Goal: Task Accomplishment & Management: Use online tool/utility

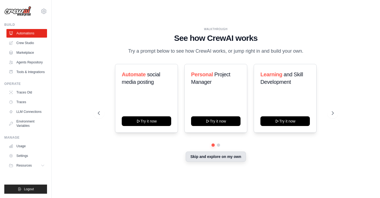
click at [220, 154] on button "Skip and explore on my own" at bounding box center [215, 156] width 60 height 10
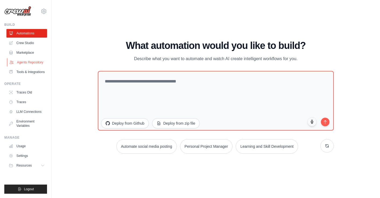
click at [33, 62] on link "Agents Repository" at bounding box center [27, 62] width 41 height 9
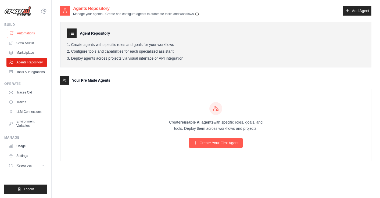
click at [31, 32] on link "Automations" at bounding box center [27, 33] width 41 height 9
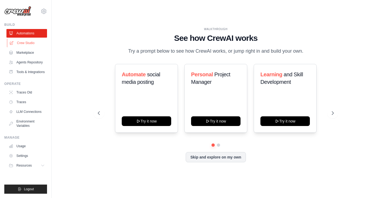
click at [31, 42] on link "Crew Studio" at bounding box center [27, 43] width 41 height 9
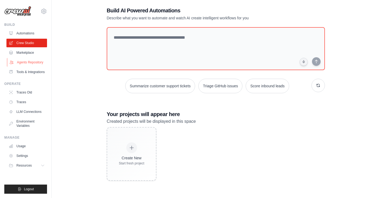
scroll to position [11, 0]
click at [37, 54] on link "Marketplace" at bounding box center [27, 52] width 41 height 9
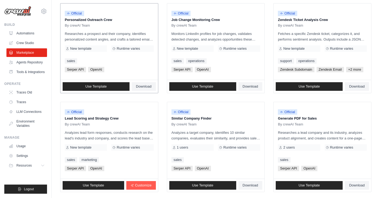
scroll to position [268, 0]
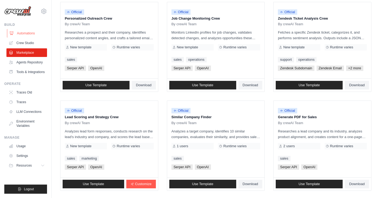
click at [33, 34] on link "Automations" at bounding box center [27, 33] width 41 height 9
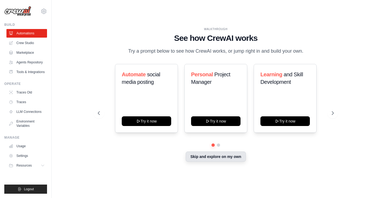
click at [202, 155] on button "Skip and explore on my own" at bounding box center [215, 156] width 60 height 10
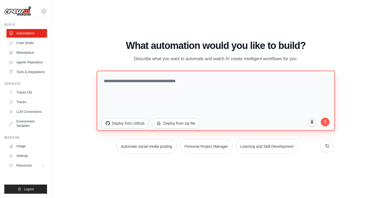
click at [160, 76] on textarea at bounding box center [215, 100] width 238 height 60
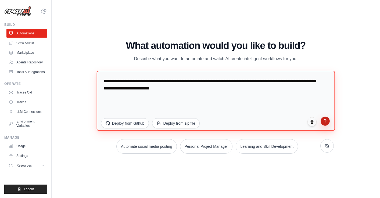
type textarea "**********"
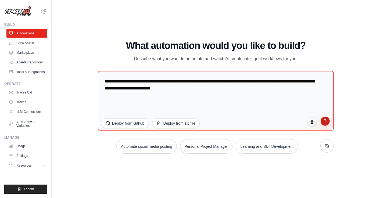
click at [324, 121] on icon "submit" at bounding box center [325, 120] width 5 height 5
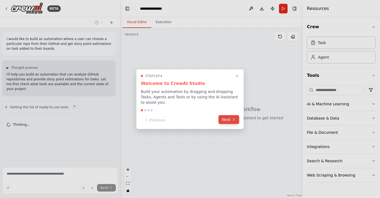
click at [231, 120] on button "Next" at bounding box center [228, 119] width 21 height 9
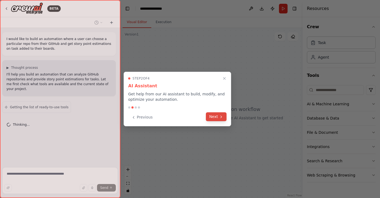
click at [218, 117] on button "Next" at bounding box center [216, 116] width 21 height 9
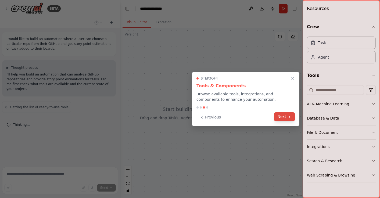
click at [284, 116] on button "Next" at bounding box center [284, 116] width 21 height 9
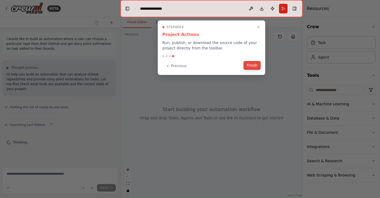
click at [257, 67] on button "Finish" at bounding box center [251, 65] width 17 height 9
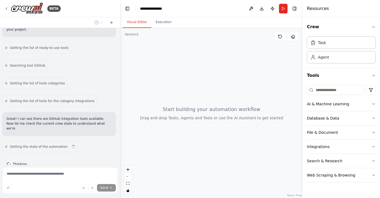
scroll to position [64, 0]
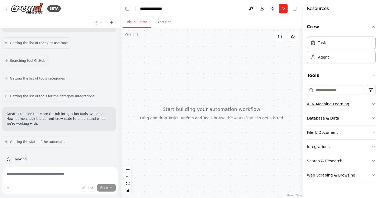
click at [373, 104] on icon "button" at bounding box center [373, 104] width 4 height 4
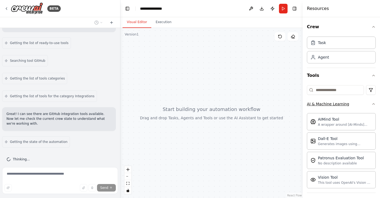
click at [371, 104] on icon "button" at bounding box center [373, 104] width 4 height 4
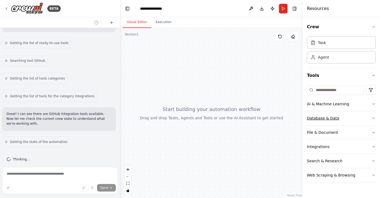
click at [367, 120] on button "Database & Data" at bounding box center [341, 118] width 69 height 14
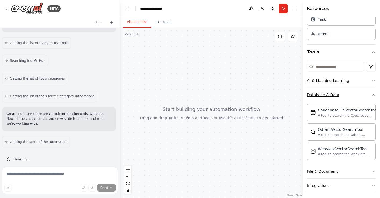
scroll to position [24, 0]
click at [367, 97] on button "Database & Data" at bounding box center [341, 94] width 69 height 14
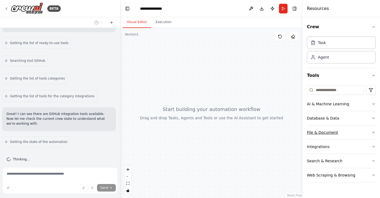
click at [360, 134] on button "File & Document" at bounding box center [341, 132] width 69 height 14
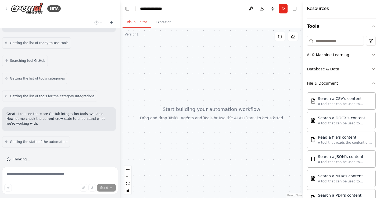
scroll to position [82, 0]
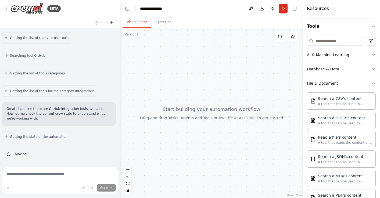
click at [358, 87] on button "File & Document" at bounding box center [341, 83] width 69 height 14
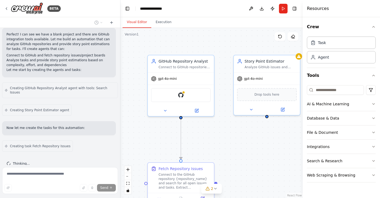
scroll to position [207, 0]
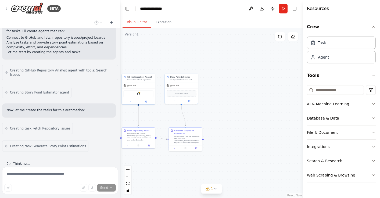
drag, startPoint x: 247, startPoint y: 117, endPoint x: 195, endPoint y: 114, distance: 52.7
click at [195, 114] on div ".deletable-edge-delete-btn { width: 20px; height: 20px; border: 0px solid #ffff…" at bounding box center [211, 113] width 182 height 170
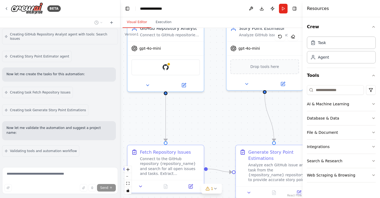
drag, startPoint x: 149, startPoint y: 114, endPoint x: 245, endPoint y: 113, distance: 95.6
click at [246, 114] on div ".deletable-edge-delete-btn { width: 20px; height: 20px; border: 0px solid #ffff…" at bounding box center [211, 113] width 182 height 170
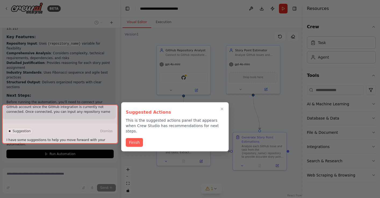
scroll to position [526, 0]
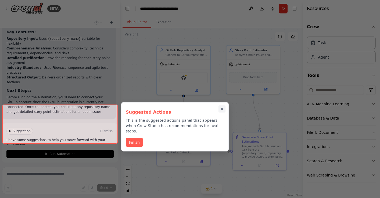
click at [221, 110] on icon "Close walkthrough" at bounding box center [222, 109] width 2 height 2
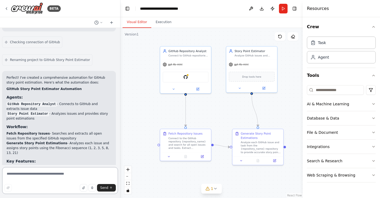
scroll to position [392, 0]
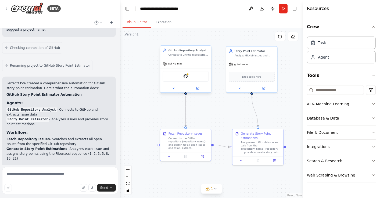
click at [185, 58] on div "GitHub Repository Analyst Connect to GitHub repositories and extract issues, pr…" at bounding box center [185, 52] width 51 height 13
click at [288, 0] on header "**********" at bounding box center [211, 8] width 182 height 17
